Goal: Obtain resource: Download file/media

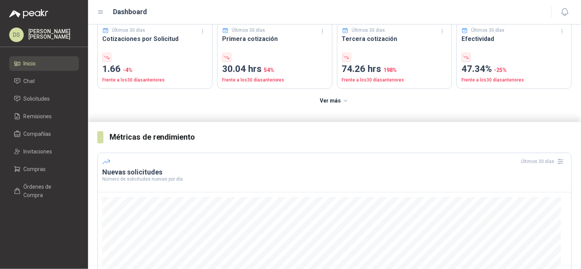
scroll to position [56, 0]
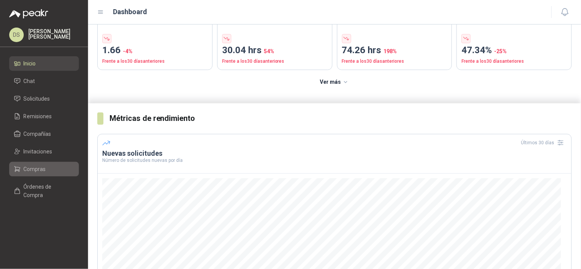
drag, startPoint x: 56, startPoint y: 167, endPoint x: 73, endPoint y: 168, distance: 17.7
click at [56, 167] on li "Compras" at bounding box center [44, 169] width 60 height 8
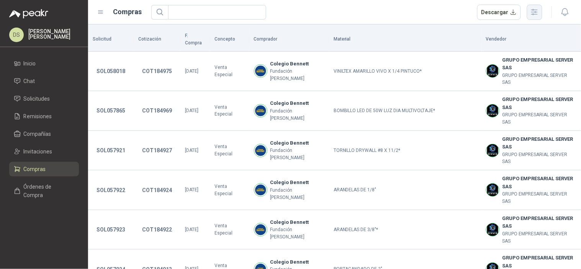
click at [535, 5] on button "button" at bounding box center [534, 12] width 15 height 15
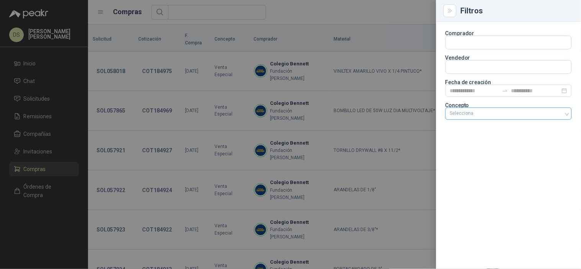
click at [499, 112] on div at bounding box center [504, 113] width 115 height 5
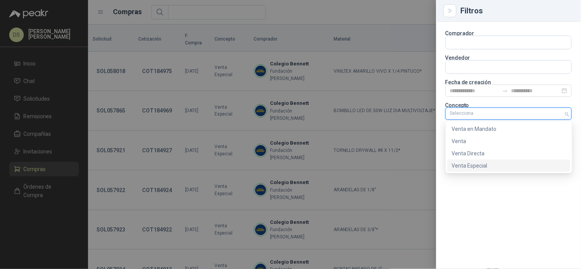
click at [493, 164] on div "Venta Especial" at bounding box center [509, 166] width 114 height 8
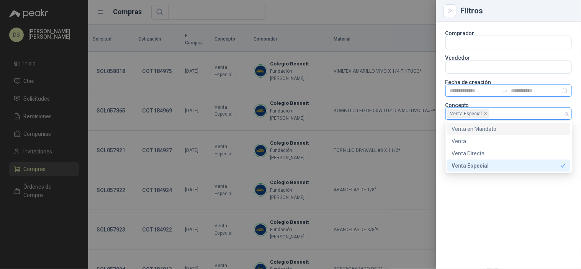
click at [493, 93] on input at bounding box center [474, 90] width 49 height 8
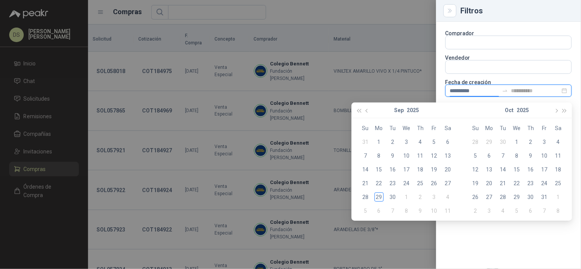
type input "**********"
click at [377, 197] on div "29" at bounding box center [378, 197] width 9 height 9
type input "**********"
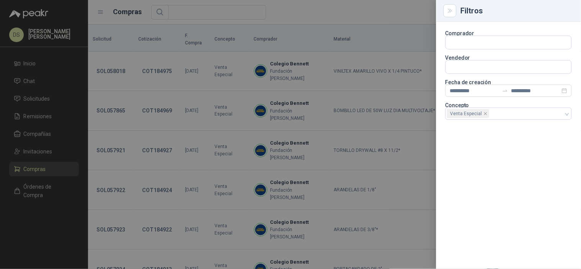
drag, startPoint x: 360, startPoint y: 15, endPoint x: 397, endPoint y: 43, distance: 46.7
click at [360, 14] on div at bounding box center [290, 134] width 581 height 269
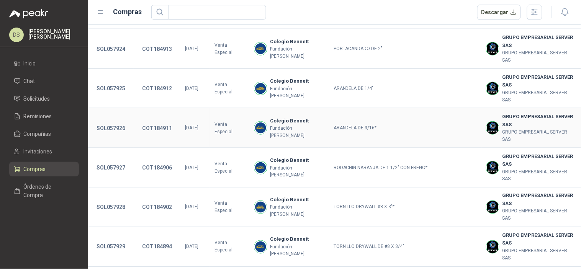
scroll to position [288, 0]
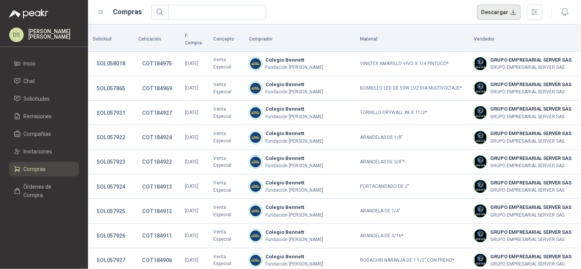
click at [493, 13] on button "Descargar" at bounding box center [499, 12] width 44 height 15
click at [541, 9] on button "button" at bounding box center [534, 12] width 15 height 15
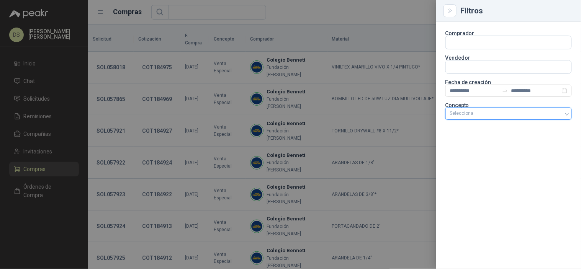
click at [566, 113] on div "Selecciona" at bounding box center [508, 114] width 126 height 12
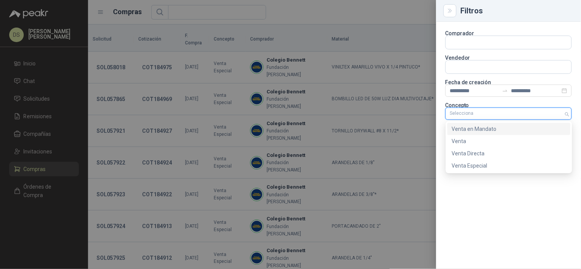
click at [515, 128] on div "Venta en Mandato" at bounding box center [509, 129] width 114 height 8
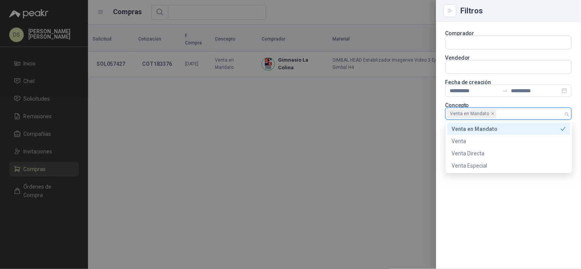
click at [368, 16] on div at bounding box center [290, 134] width 581 height 269
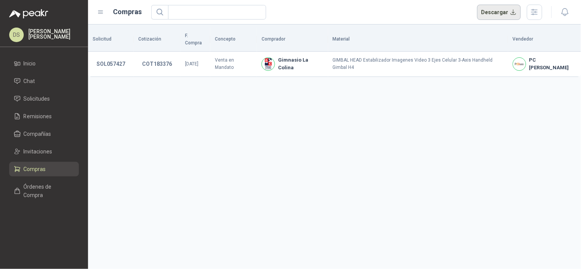
click at [503, 13] on button "Descargar" at bounding box center [499, 12] width 44 height 15
drag, startPoint x: 387, startPoint y: 139, endPoint x: 343, endPoint y: 131, distance: 44.3
click at [387, 139] on div "Solicitud Cotización F. Compra Concepto Comprador Material Vendedor SOL057427 C…" at bounding box center [334, 146] width 493 height 245
